Goal: Find specific page/section: Find specific page/section

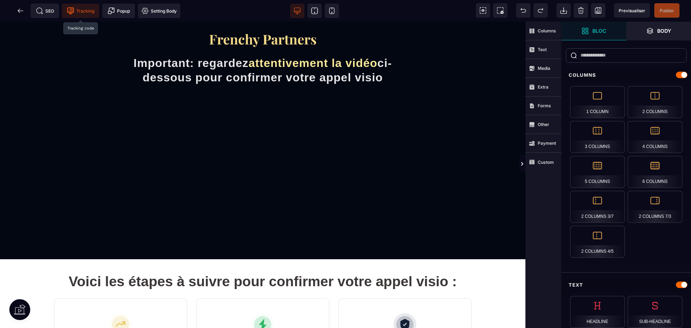
click at [80, 8] on span "Tracking" at bounding box center [80, 10] width 27 height 7
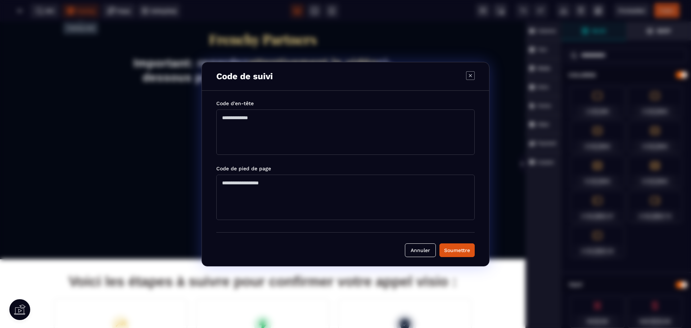
click at [42, 18] on div "Code de suivi Code d'en-tête Code de pied de page [PERSON_NAME]" at bounding box center [345, 164] width 691 height 328
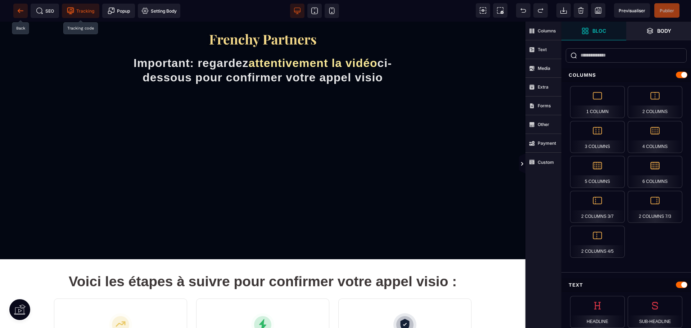
click at [18, 11] on icon at bounding box center [20, 10] width 5 height 0
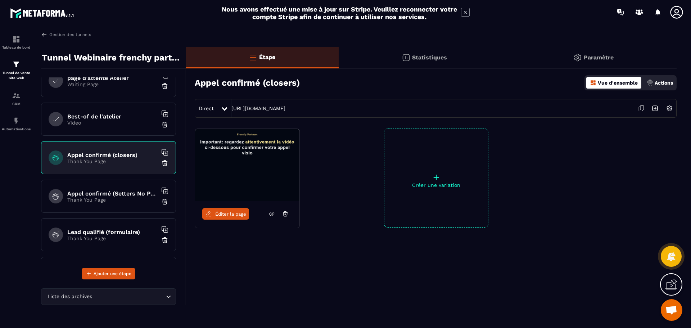
scroll to position [144, 0]
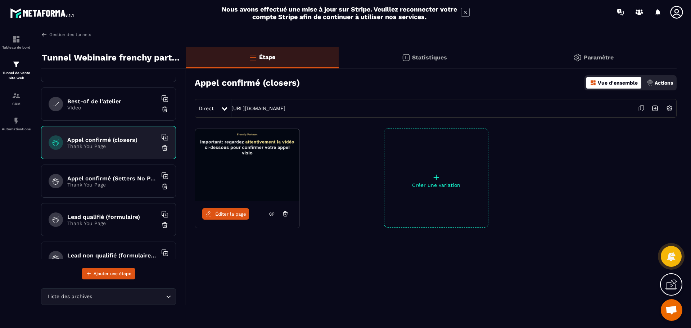
click at [103, 176] on h6 "Appel confirmé (Setters No Pixel/tracking)" at bounding box center [112, 178] width 90 height 7
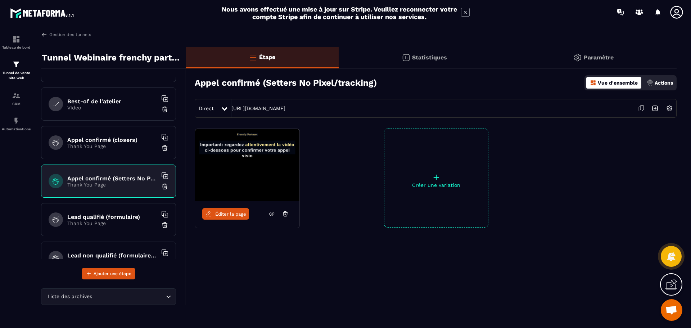
click at [232, 216] on span "Éditer la page" at bounding box center [230, 213] width 31 height 5
